Goal: Information Seeking & Learning: Learn about a topic

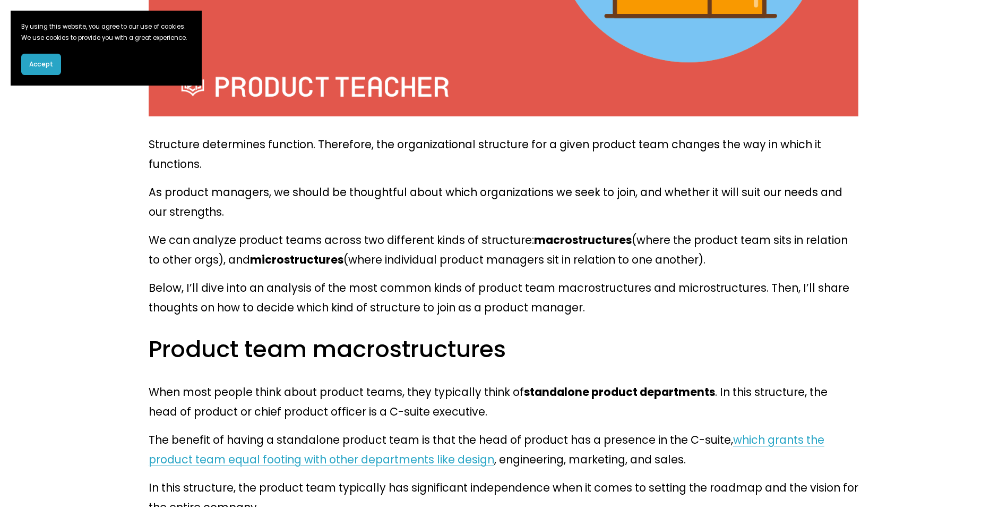
scroll to position [584, 0]
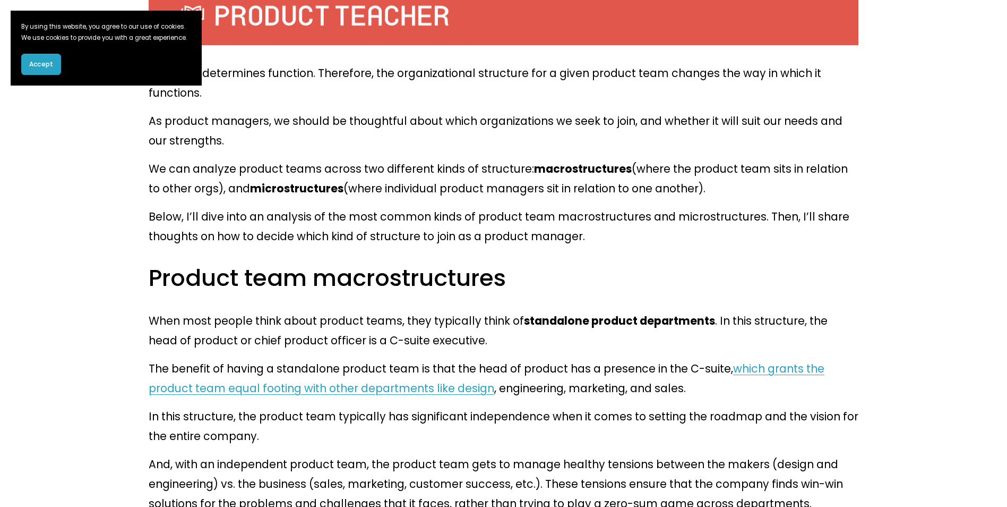
click at [632, 454] on p "And, with an independent product team, the product team gets to manage healthy …" at bounding box center [504, 483] width 710 height 59
click at [586, 263] on h3 "Product team macrostructures" at bounding box center [504, 278] width 710 height 31
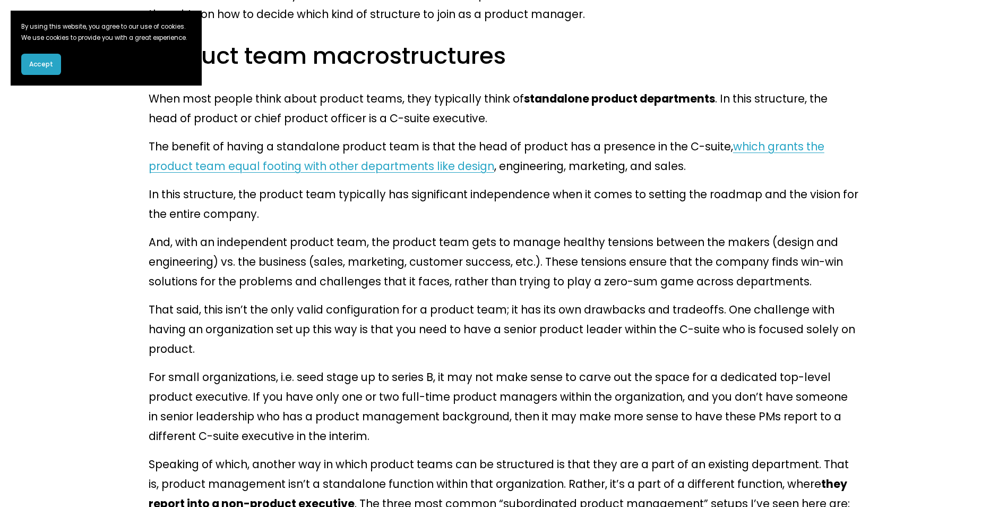
scroll to position [850, 0]
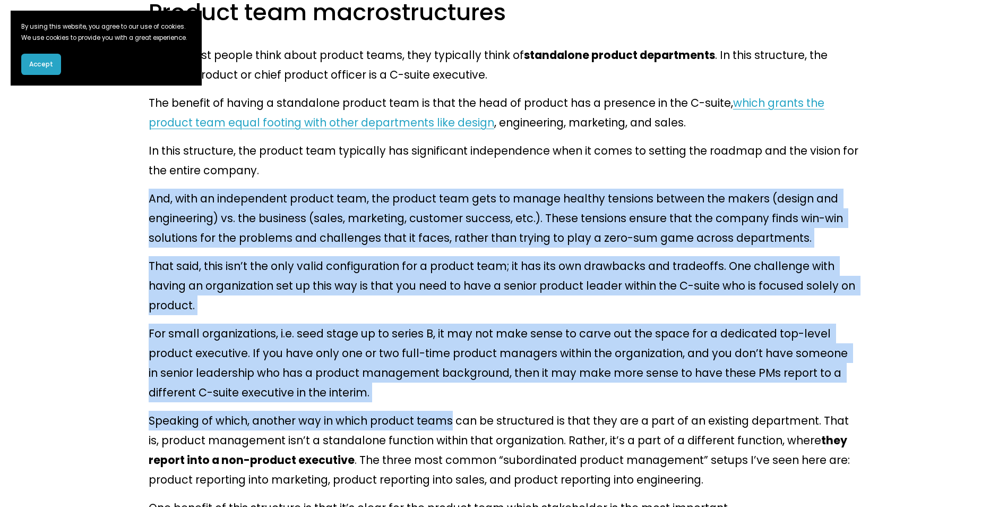
drag, startPoint x: 433, startPoint y: 299, endPoint x: 138, endPoint y: 126, distance: 342.0
drag, startPoint x: 138, startPoint y: 126, endPoint x: 142, endPoint y: 122, distance: 6.4
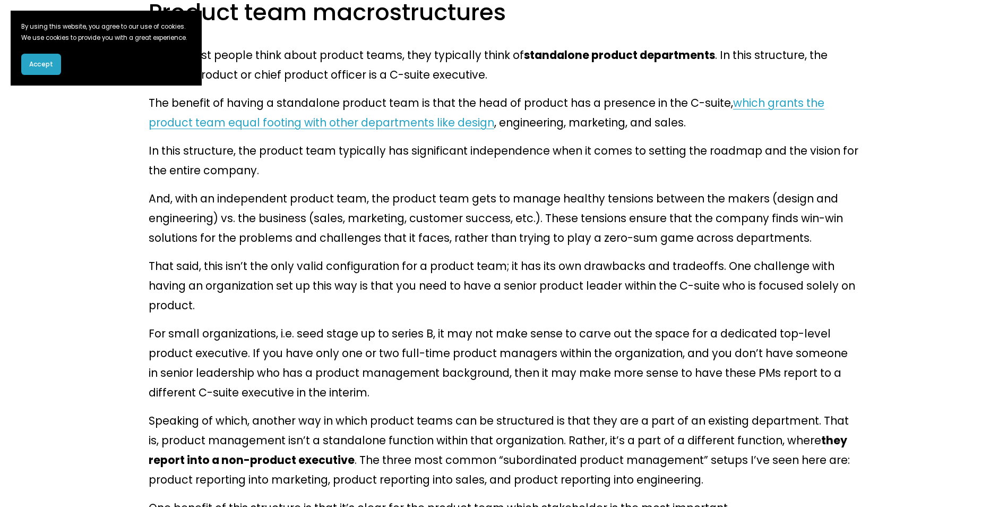
click at [507, 410] on p "Speaking of which, another way in which product teams can be structured is that…" at bounding box center [504, 449] width 710 height 79
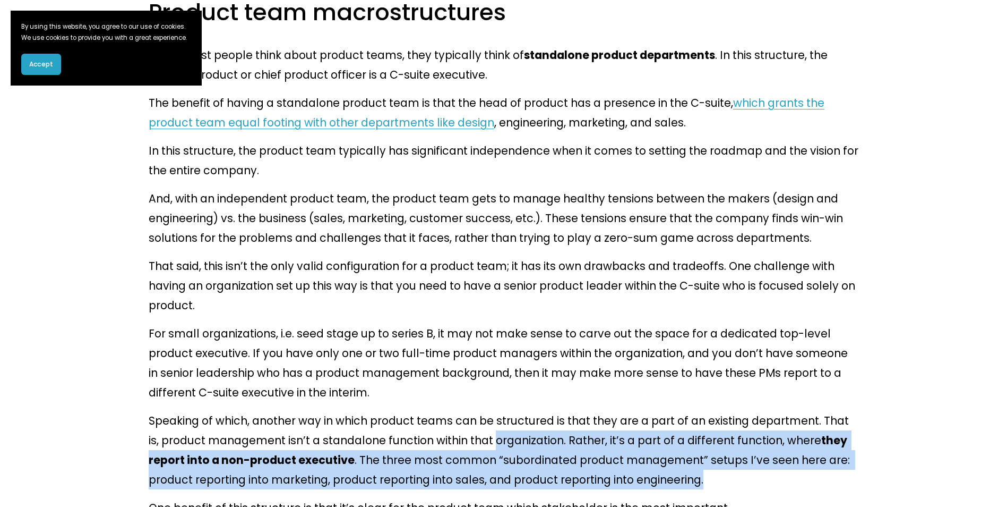
drag, startPoint x: 582, startPoint y: 379, endPoint x: 405, endPoint y: 327, distance: 184.3
click at [408, 410] on p "Speaking of which, another way in which product teams can be structured is that…" at bounding box center [504, 449] width 710 height 79
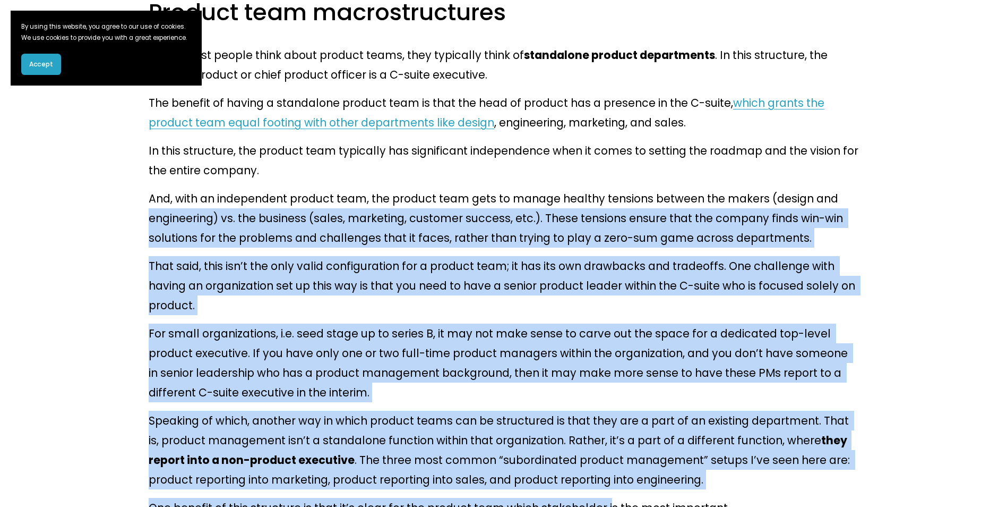
drag, startPoint x: 579, startPoint y: 402, endPoint x: 148, endPoint y: 142, distance: 504.3
